Goal: Information Seeking & Learning: Learn about a topic

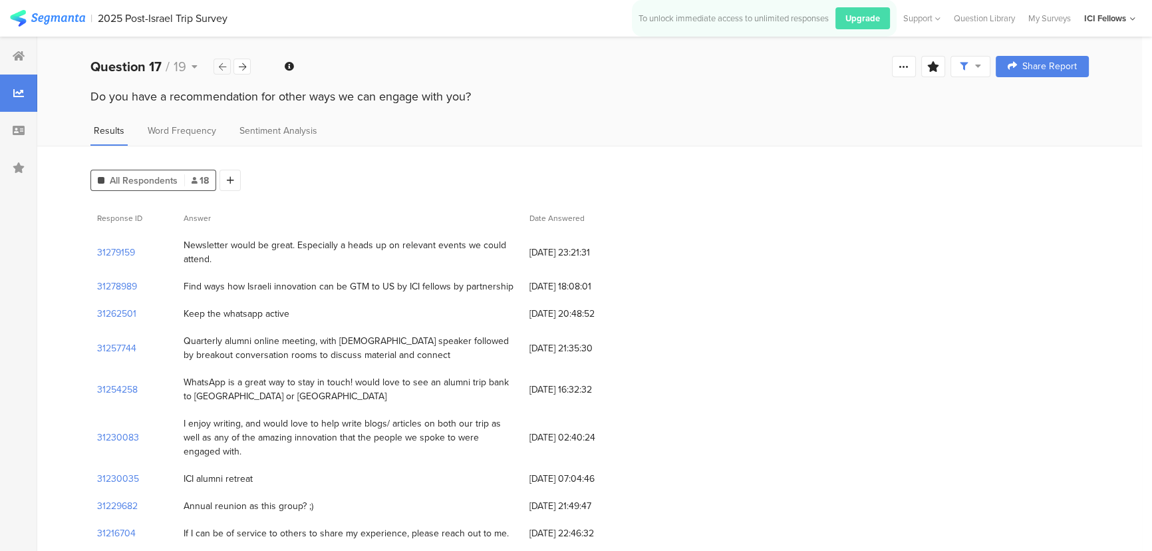
click at [221, 66] on icon at bounding box center [222, 67] width 7 height 9
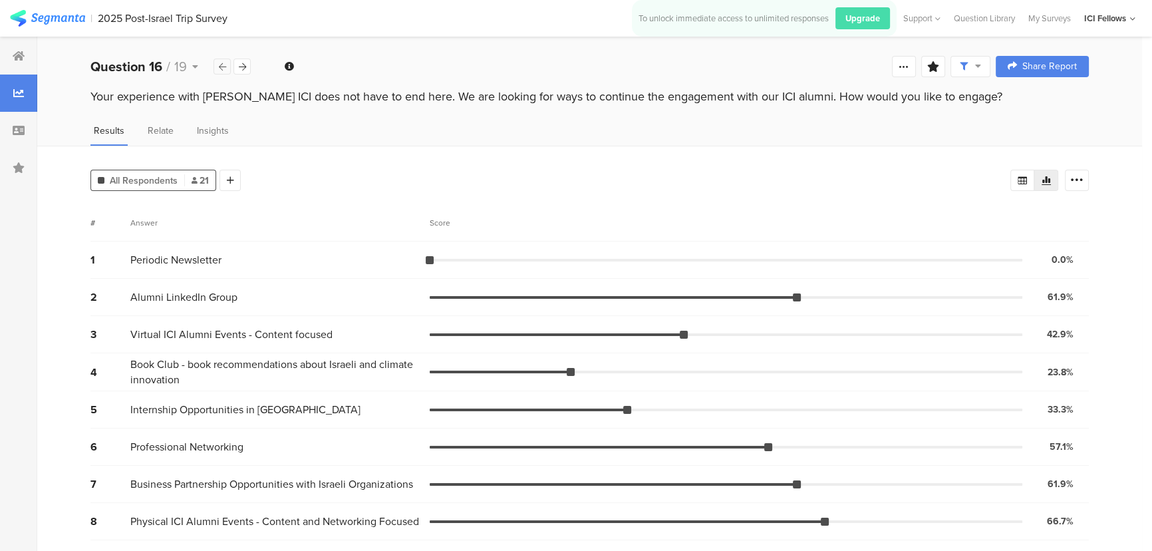
click at [221, 66] on icon at bounding box center [222, 67] width 7 height 9
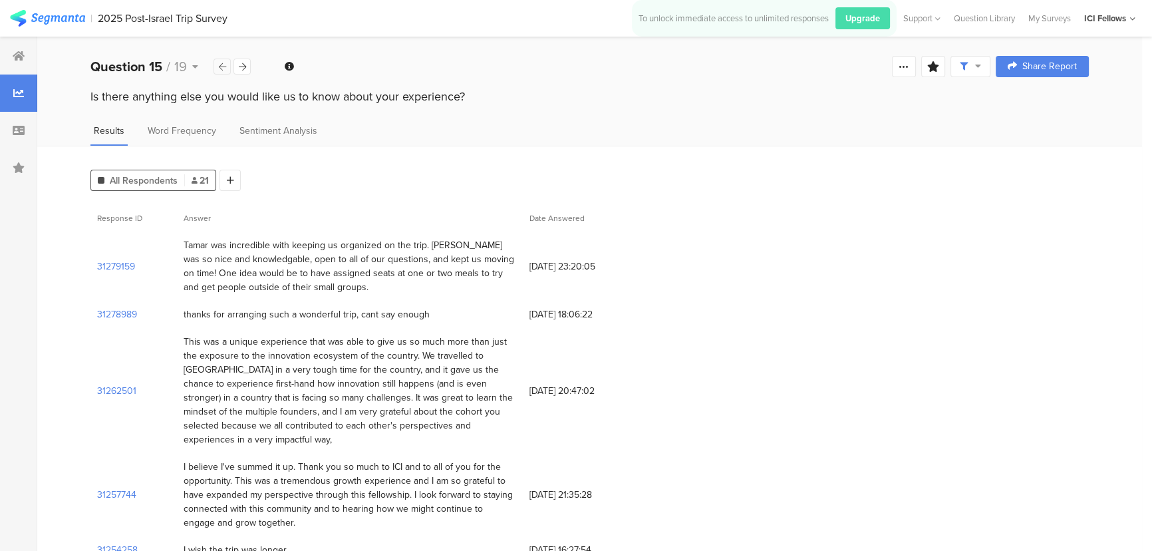
click at [221, 66] on icon at bounding box center [222, 67] width 7 height 9
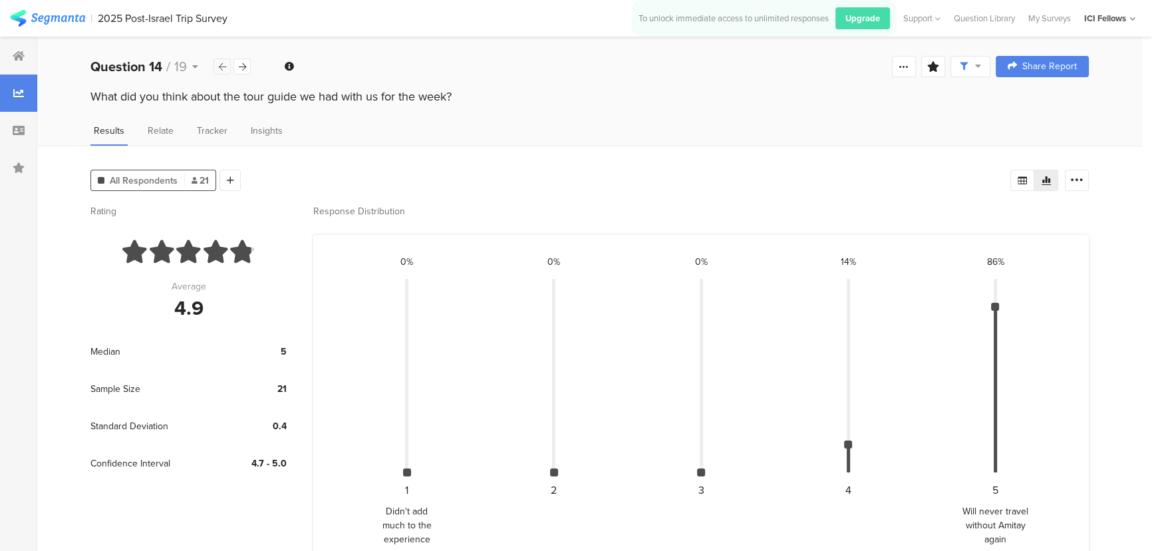
click at [221, 66] on icon at bounding box center [222, 67] width 7 height 9
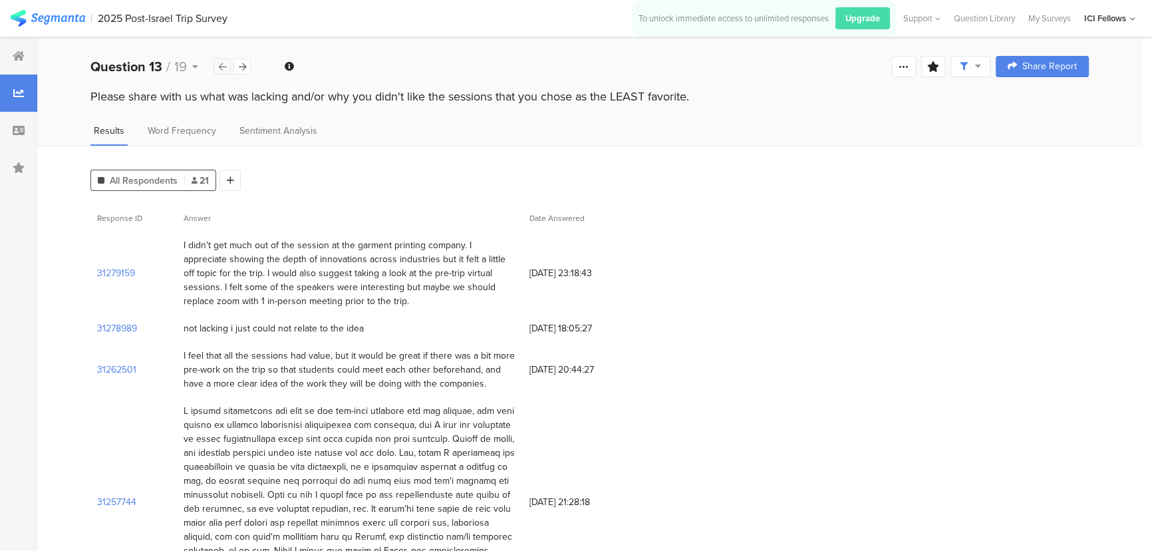
click at [221, 66] on icon at bounding box center [222, 67] width 7 height 9
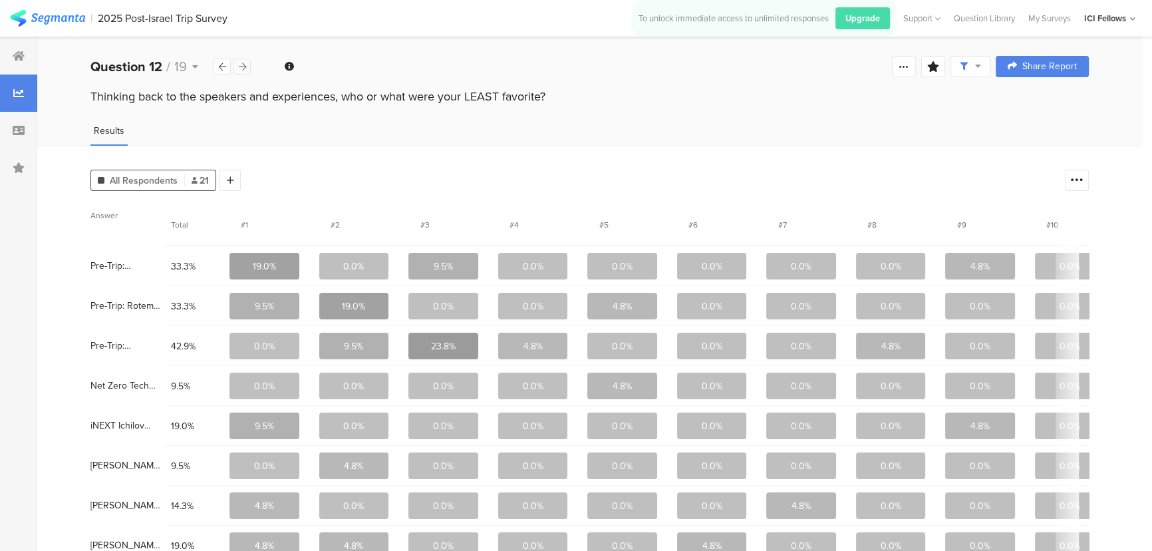
click at [234, 65] on div at bounding box center [241, 67] width 17 height 16
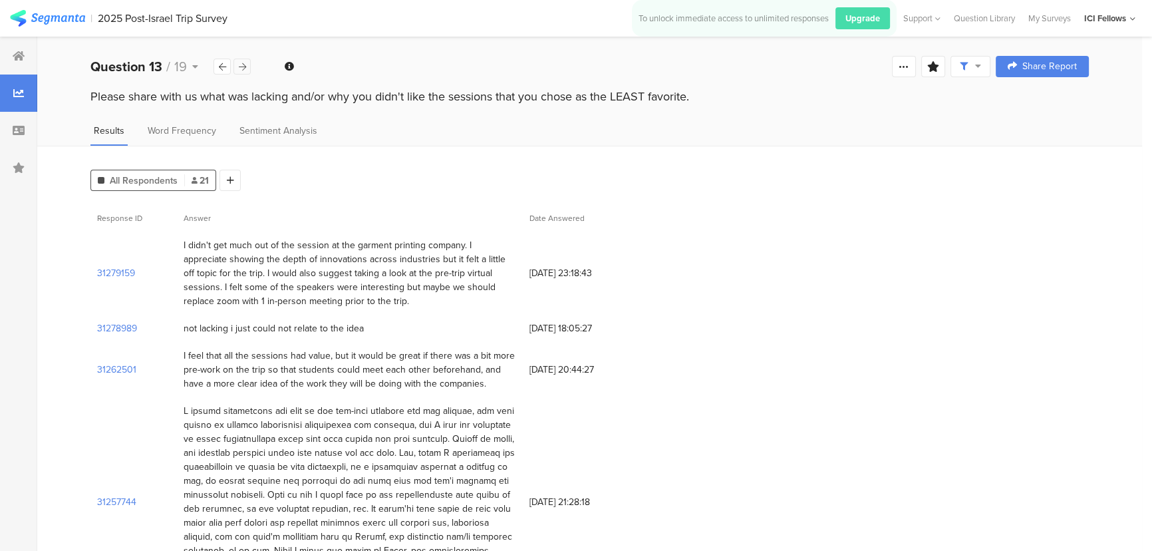
click at [234, 65] on div at bounding box center [241, 67] width 17 height 16
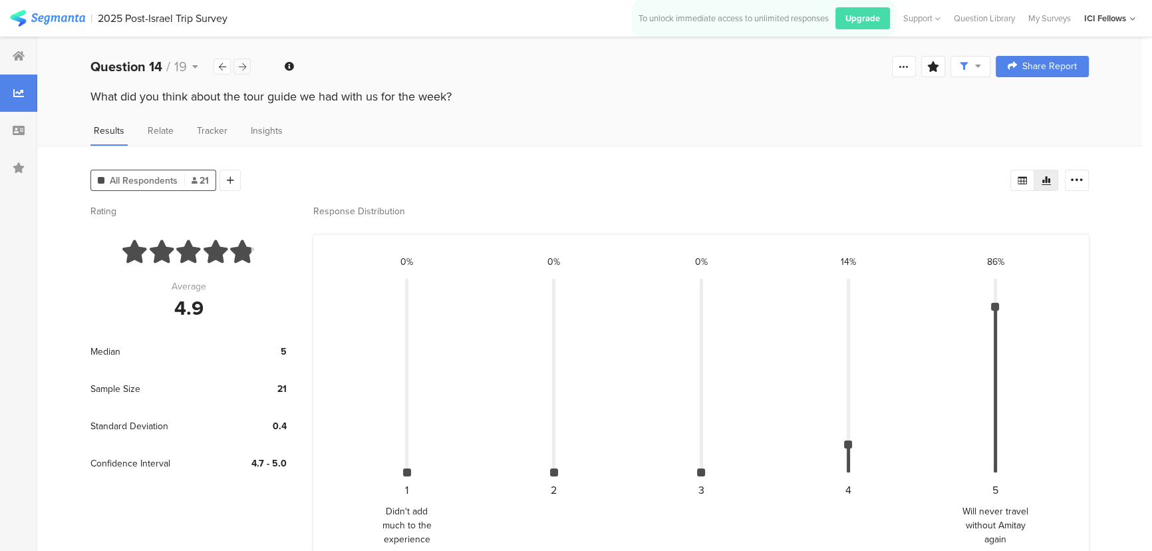
click at [234, 65] on div at bounding box center [241, 67] width 17 height 16
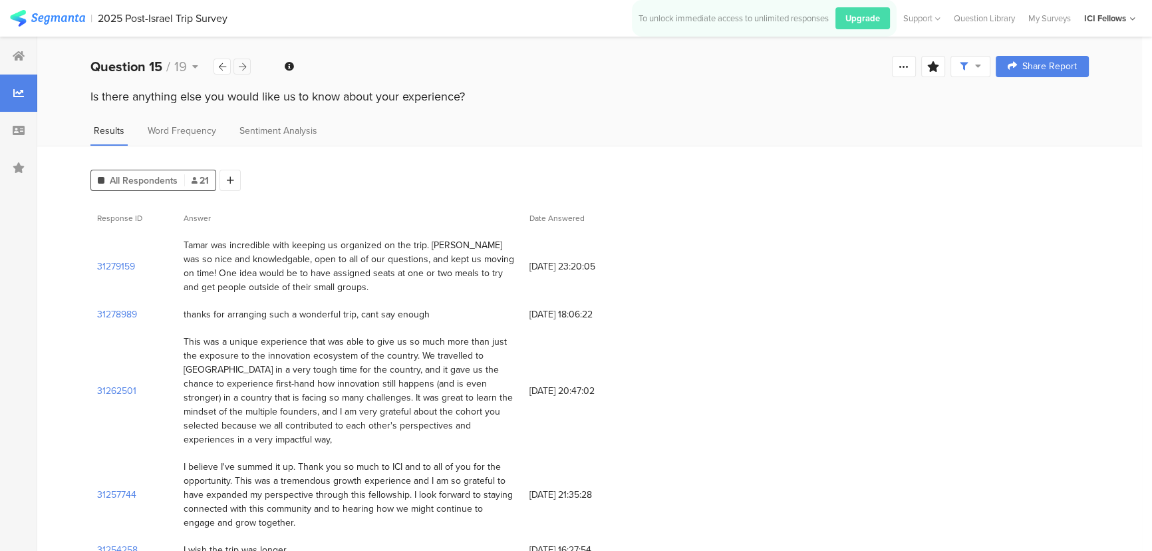
click at [234, 65] on div at bounding box center [241, 67] width 17 height 16
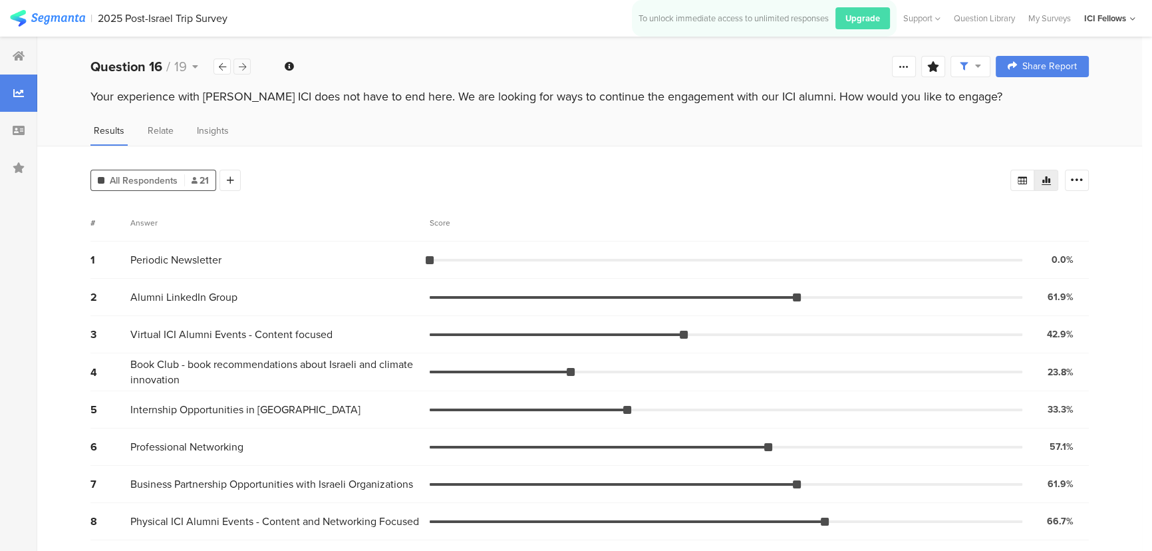
click at [234, 65] on div at bounding box center [241, 67] width 17 height 16
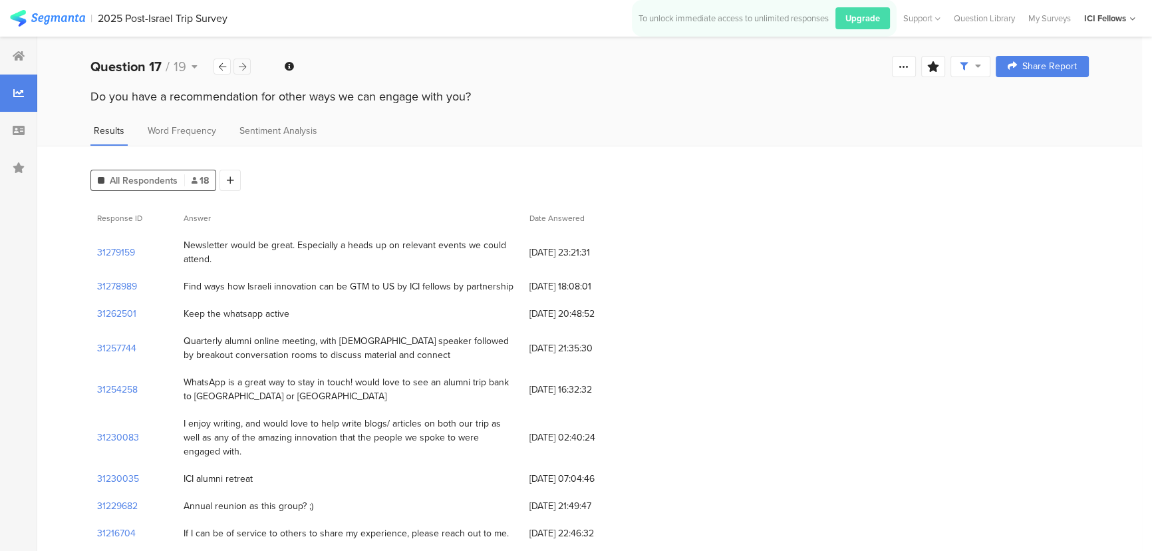
click at [234, 65] on div at bounding box center [241, 67] width 17 height 16
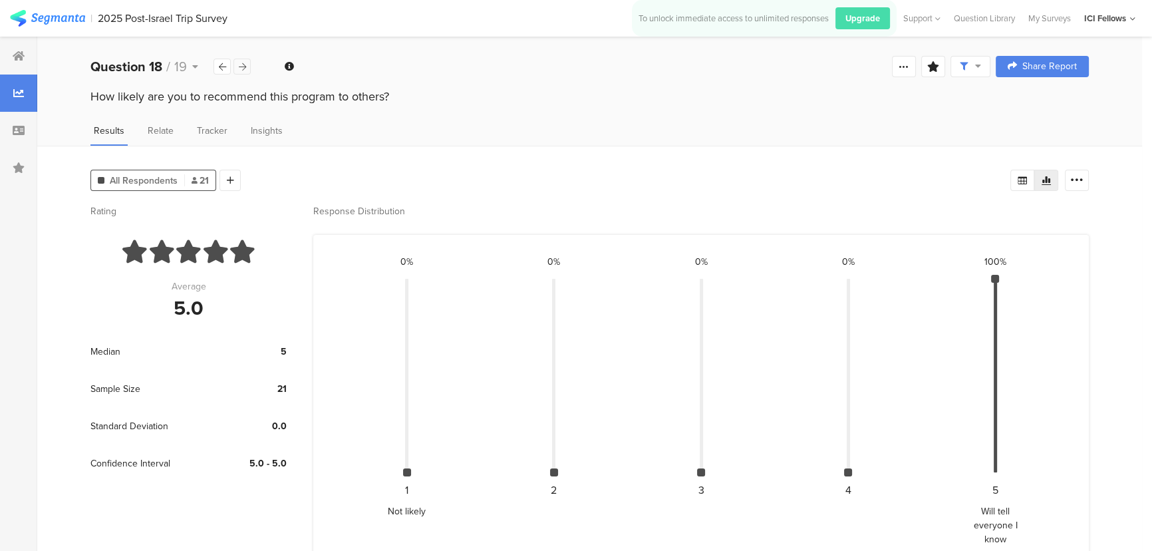
click at [235, 64] on div at bounding box center [241, 67] width 17 height 16
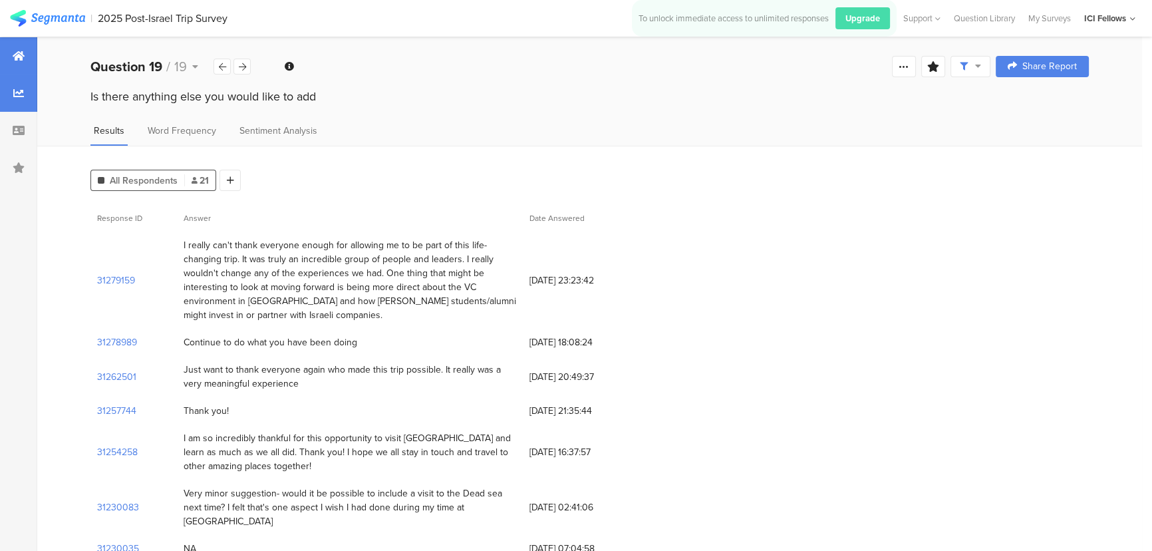
click at [25, 61] on div at bounding box center [18, 55] width 37 height 37
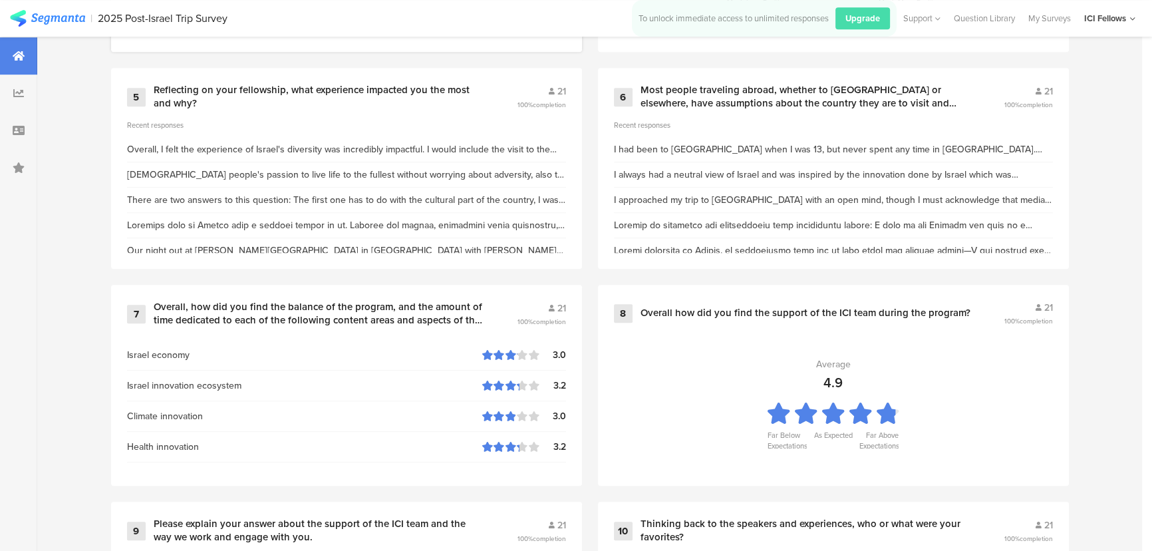
scroll to position [20, 0]
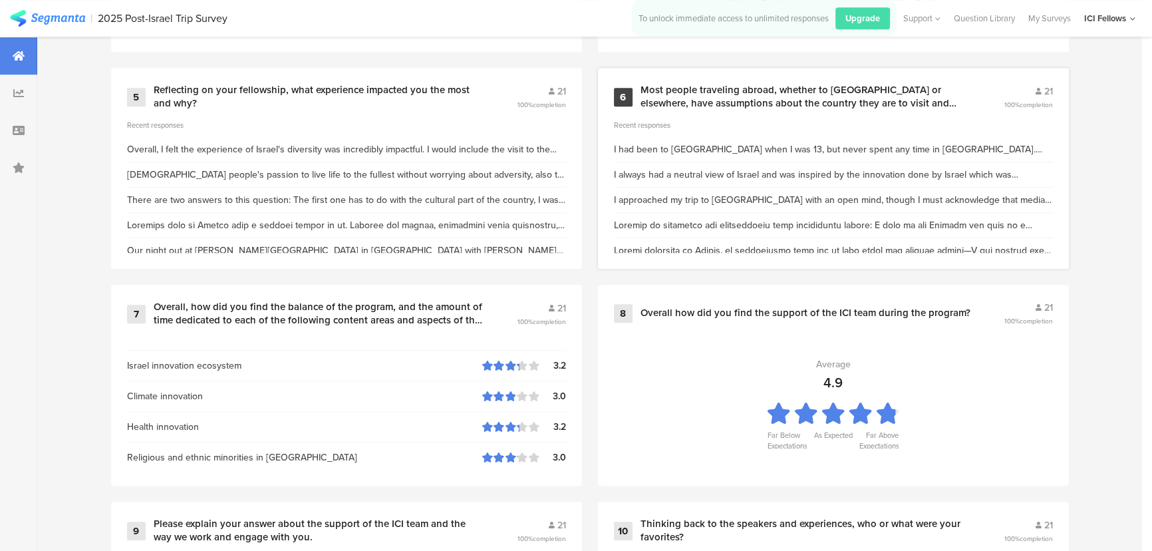
click at [930, 117] on div "6 Most people traveling abroad, whether to [GEOGRAPHIC_DATA] or elsewhere, have…" at bounding box center [833, 168] width 471 height 201
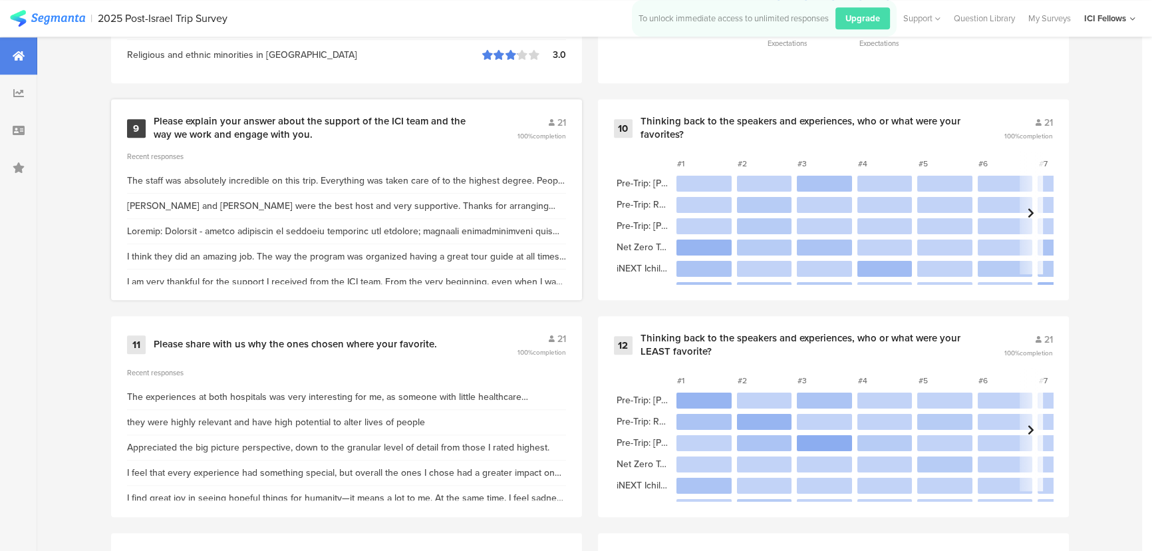
scroll to position [1410, 0]
click at [265, 362] on div "11 Please share with us why the ones chosen where your favorite. 21 100% comple…" at bounding box center [346, 416] width 471 height 201
click at [341, 370] on div "Recent responses" at bounding box center [346, 372] width 439 height 11
click at [339, 349] on div "Please share with us why the ones chosen where your favorite." at bounding box center [295, 344] width 283 height 13
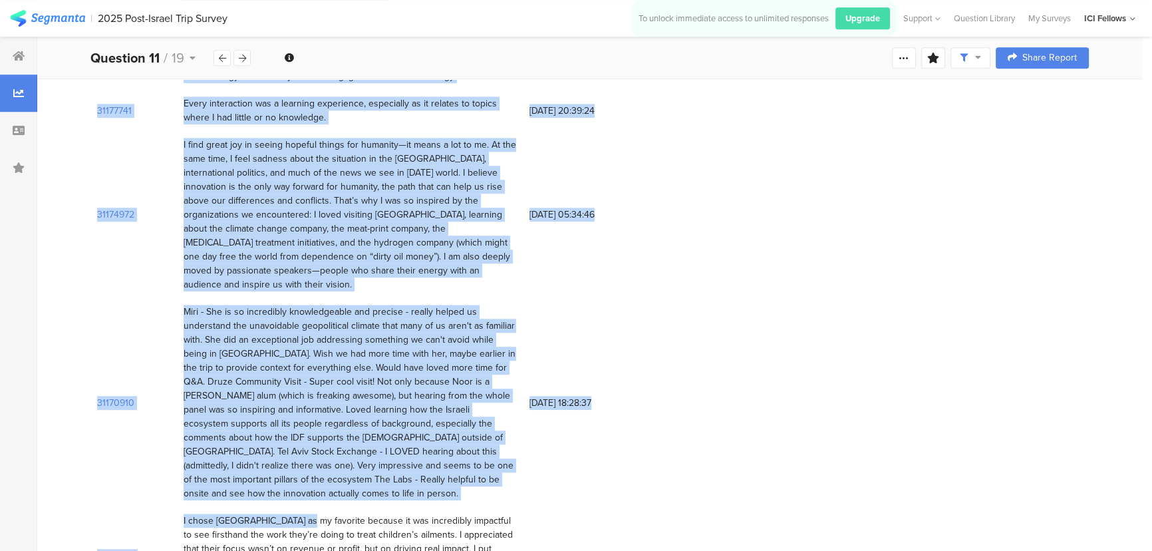
scroll to position [1179, 0]
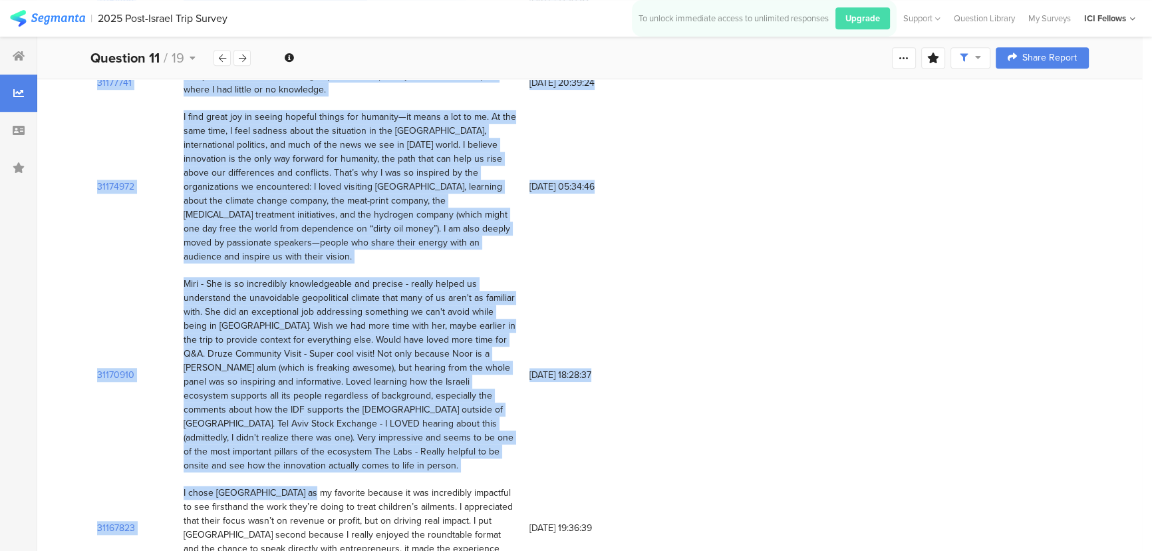
drag, startPoint x: 183, startPoint y: 245, endPoint x: 297, endPoint y: 517, distance: 295.1
copy div "The experiences at both hospitals was very interesting for me, as someone with …"
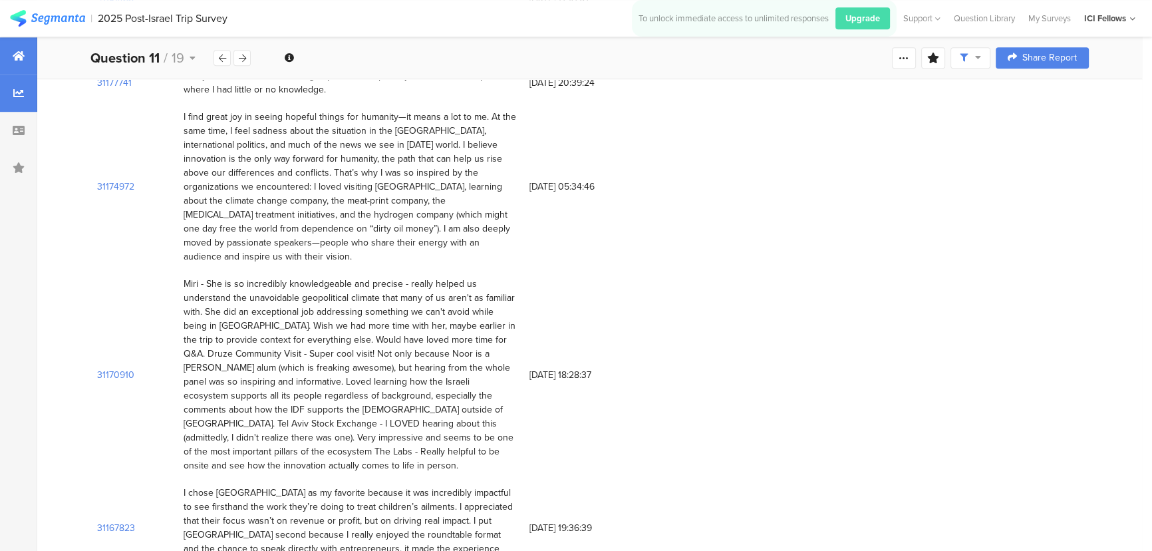
click at [13, 61] on icon at bounding box center [19, 56] width 12 height 11
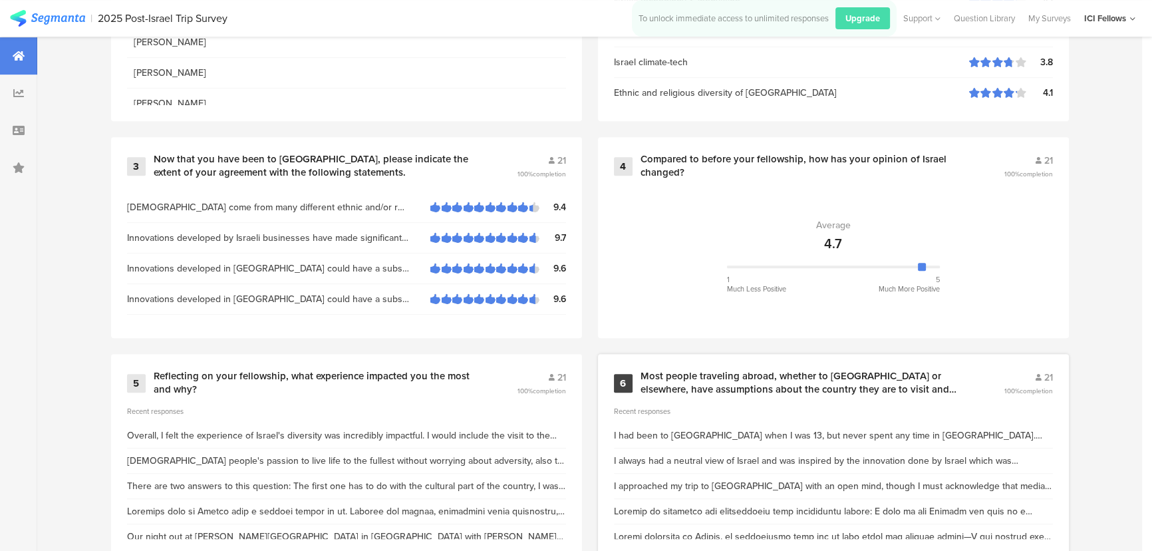
scroll to position [805, 0]
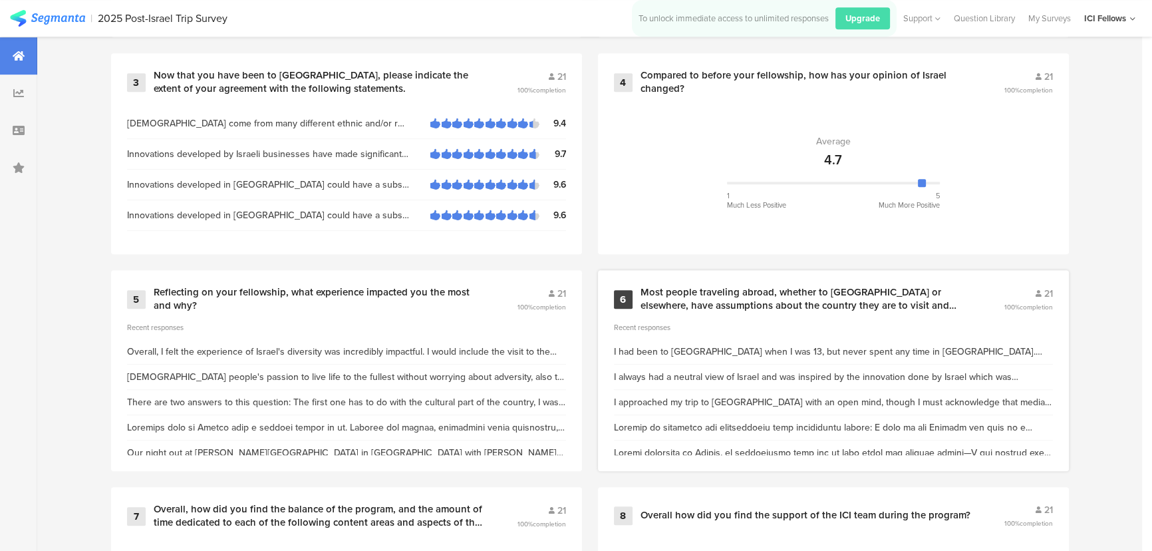
click at [769, 319] on div "6 Most people traveling abroad, whether to [GEOGRAPHIC_DATA] or elsewhere, have…" at bounding box center [833, 370] width 471 height 201
click at [756, 293] on div "Most people traveling abroad, whether to [GEOGRAPHIC_DATA] or elsewhere, have a…" at bounding box center [805, 299] width 331 height 26
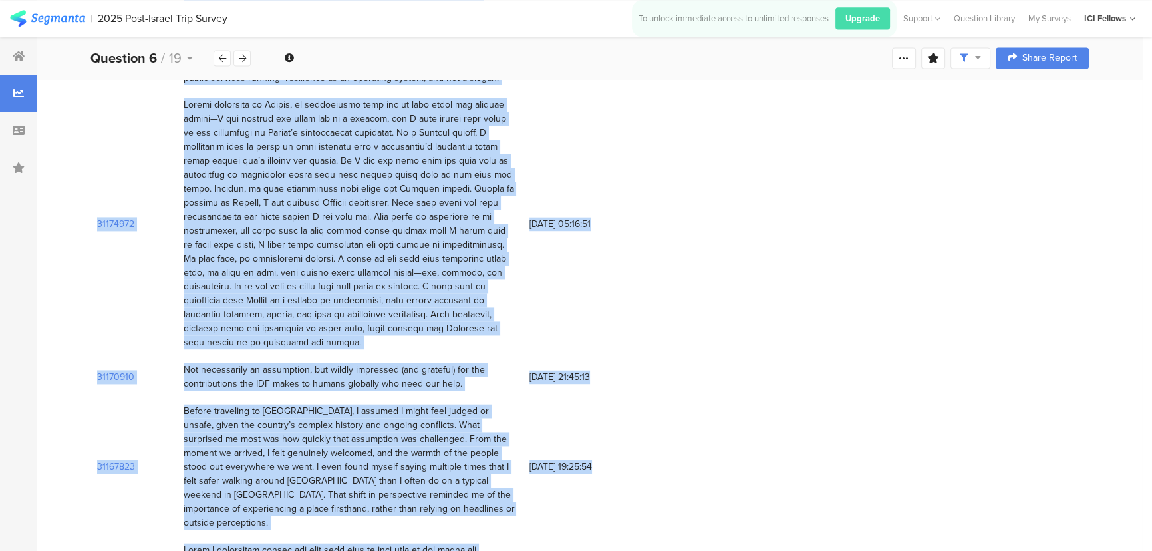
scroll to position [2392, 0]
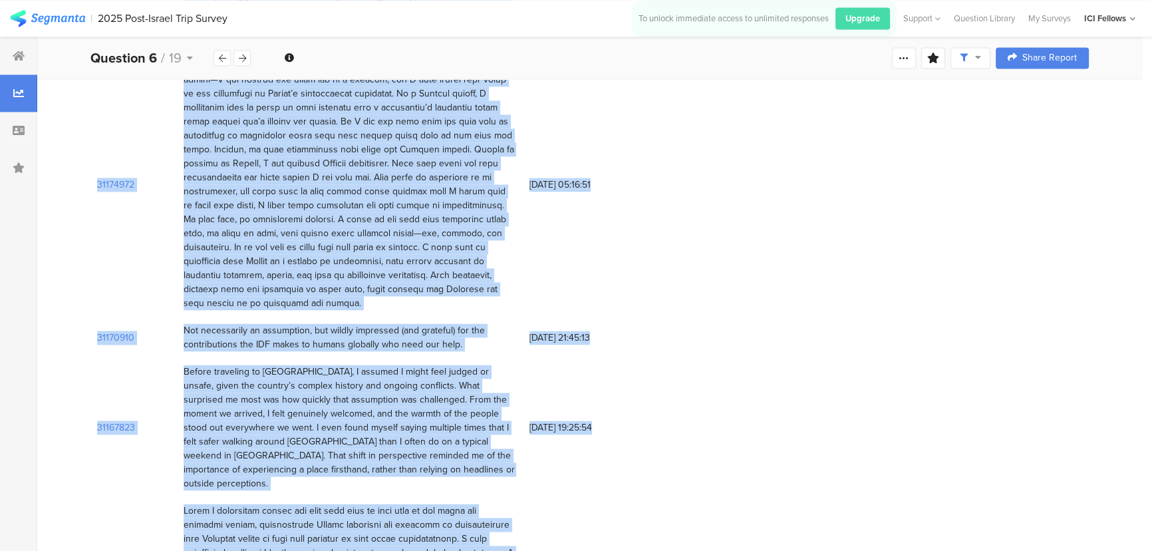
drag, startPoint x: 180, startPoint y: 263, endPoint x: 252, endPoint y: 516, distance: 263.4
copy div "I had been to [GEOGRAPHIC_DATA] when I was 13, but never spent any time in [GEO…"
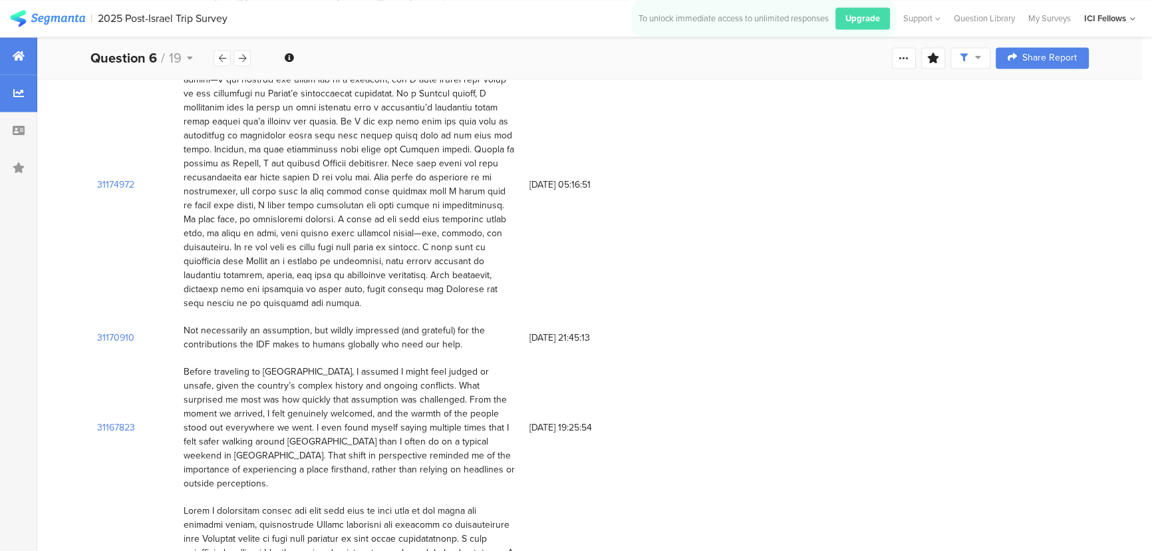
click at [11, 47] on div at bounding box center [18, 55] width 37 height 37
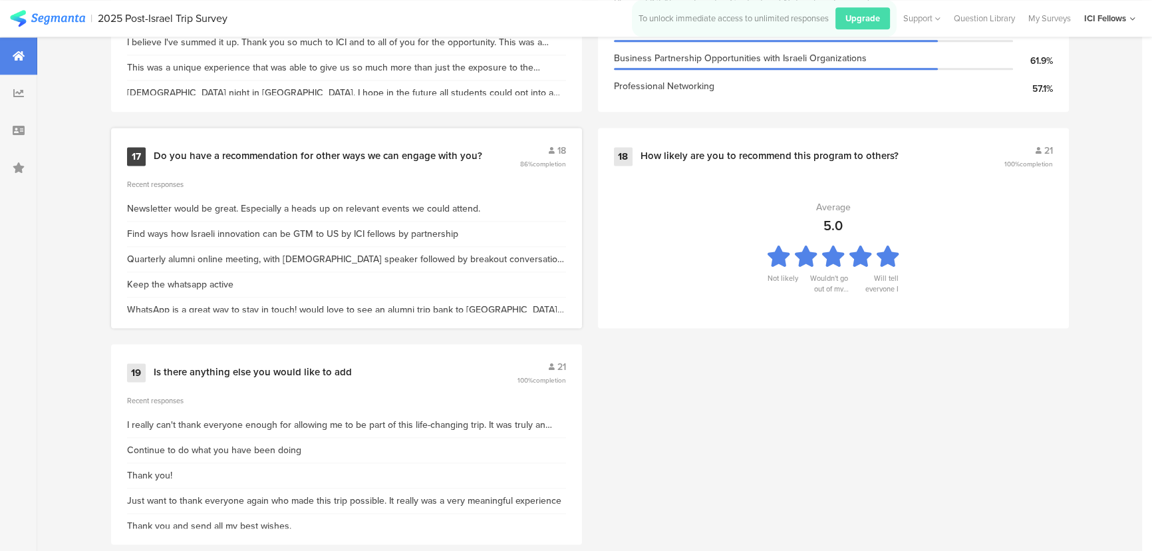
scroll to position [2269, 0]
